Goal: Browse casually

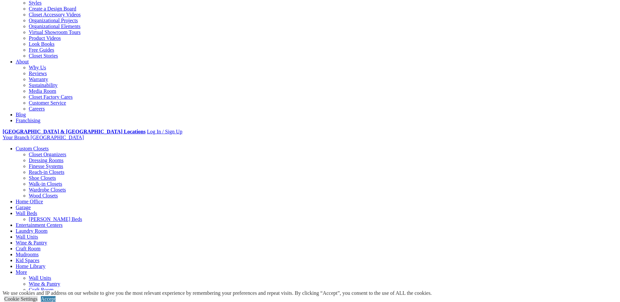
scroll to position [163, 0]
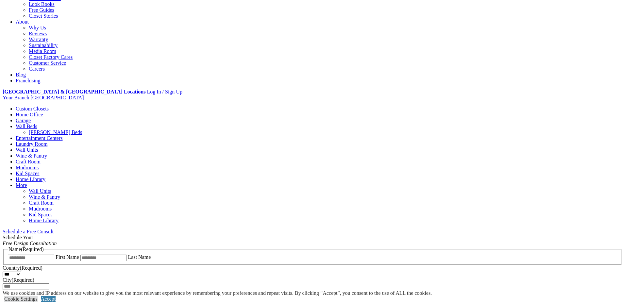
drag, startPoint x: 573, startPoint y: 203, endPoint x: 569, endPoint y: 202, distance: 4.7
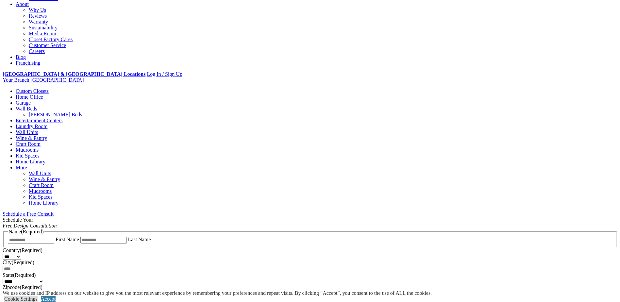
scroll to position [196, 0]
